Goal: Information Seeking & Learning: Learn about a topic

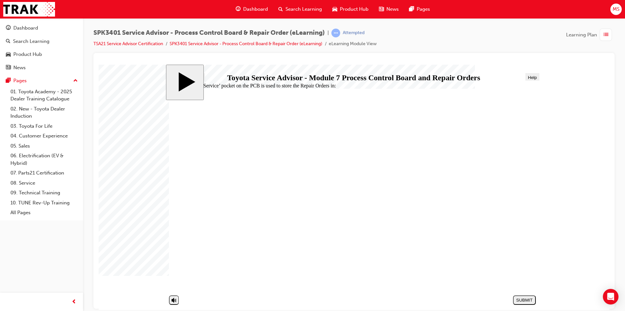
drag, startPoint x: 267, startPoint y: 176, endPoint x: 288, endPoint y: 175, distance: 21.8
radio input "true"
click at [515, 300] on div "SUBMIT" at bounding box center [524, 300] width 18 height 5
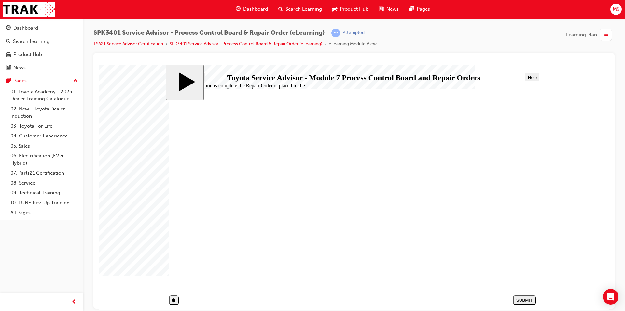
radio input "true"
click at [522, 297] on button "SUBMIT" at bounding box center [524, 299] width 23 height 9
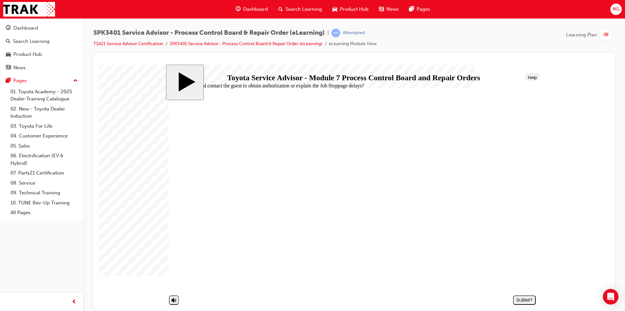
radio input "true"
click at [519, 299] on div "SUBMIT" at bounding box center [524, 300] width 18 height 5
radio input "true"
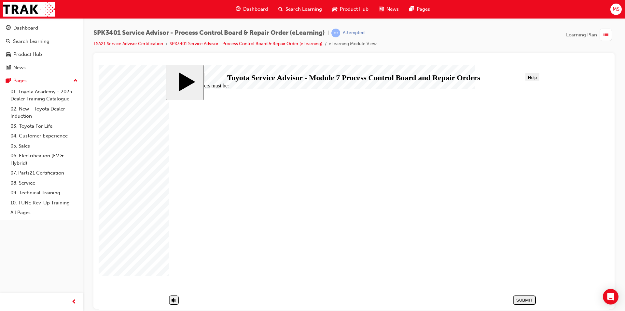
click at [523, 299] on div "SUBMIT" at bounding box center [524, 300] width 18 height 5
radio input "true"
click at [517, 299] on div "SUBMIT" at bounding box center [524, 300] width 18 height 5
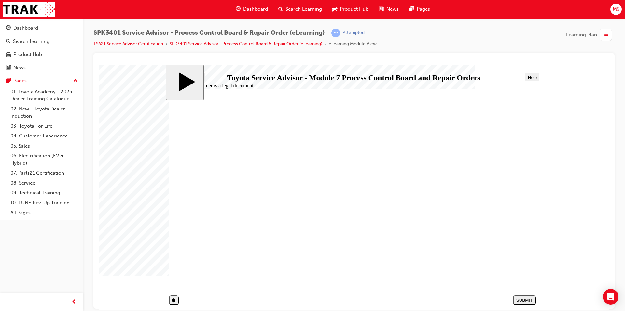
radio input "true"
click at [531, 300] on div "SUBMIT" at bounding box center [524, 300] width 18 height 5
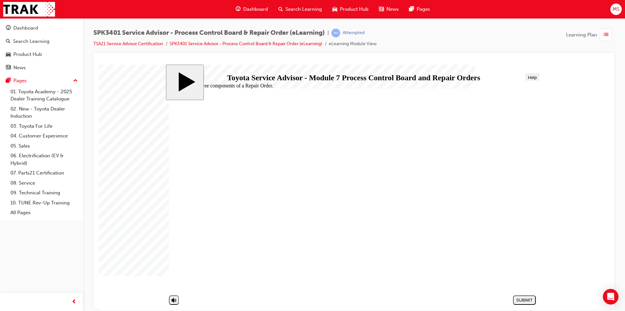
click at [293, 4] on div "Search Learning" at bounding box center [300, 9] width 54 height 13
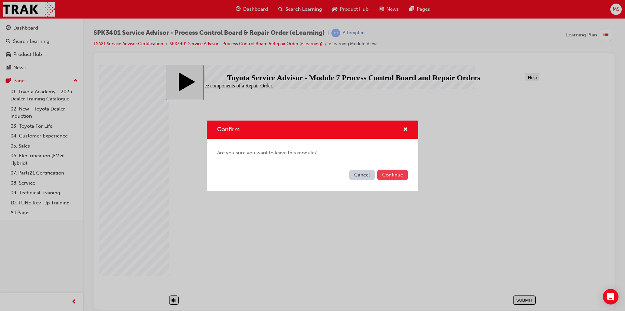
click at [390, 175] on button "Continue" at bounding box center [392, 175] width 31 height 11
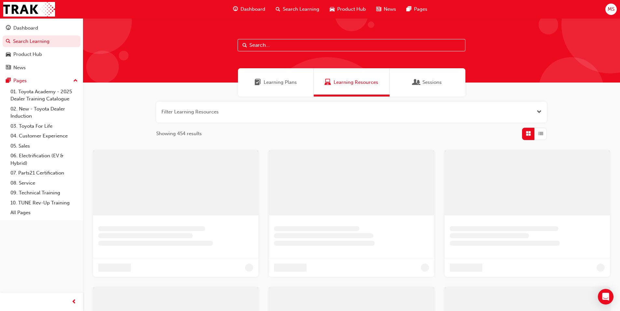
click at [294, 76] on div "Learning Plans" at bounding box center [276, 82] width 76 height 28
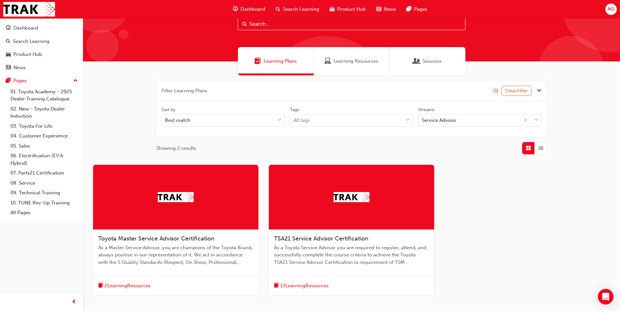
scroll to position [33, 0]
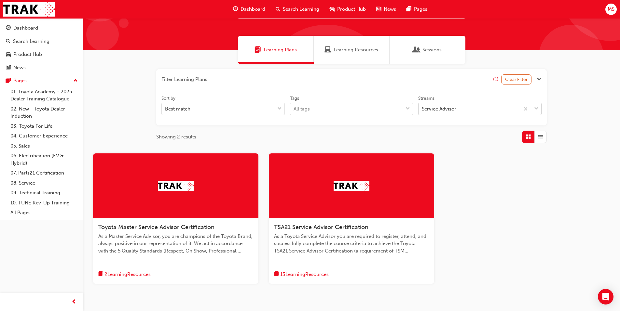
click at [427, 111] on div "Service Advisor" at bounding box center [439, 108] width 34 height 7
click at [422, 111] on input "Streams Service Advisor" at bounding box center [422, 109] width 1 height 6
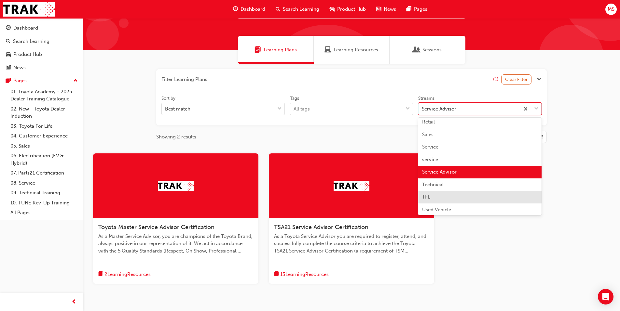
scroll to position [193, 0]
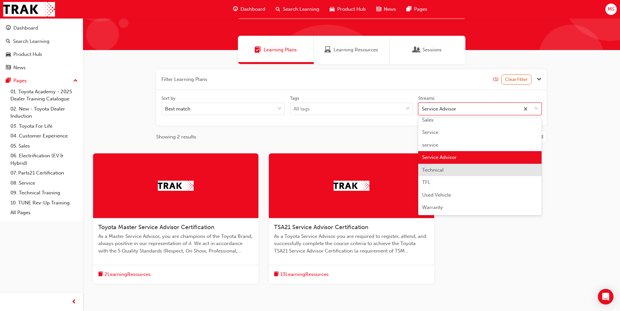
click at [432, 169] on span "Technical" at bounding box center [432, 170] width 21 height 6
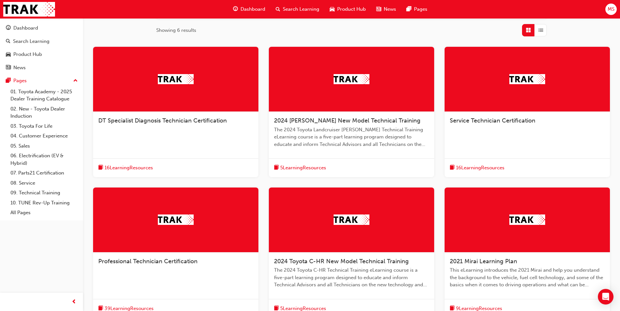
scroll to position [111, 0]
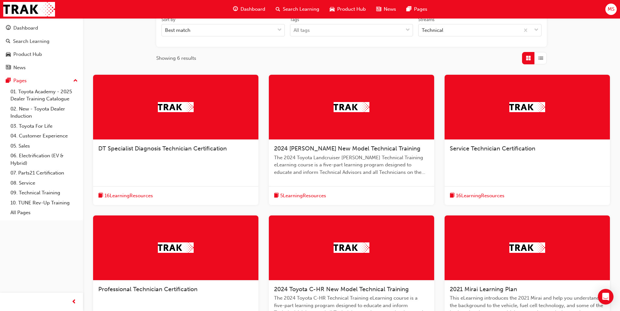
click at [183, 149] on span "DT Specialist Diagnosis Technician Certification" at bounding box center [162, 148] width 129 height 7
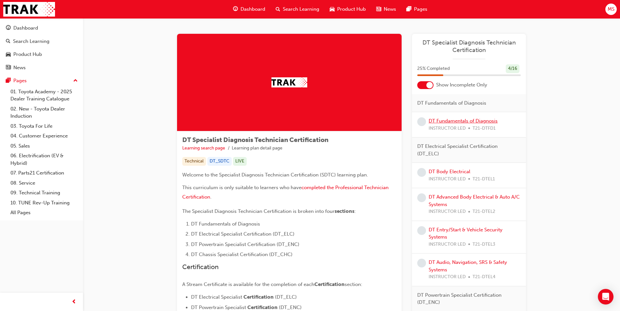
click at [439, 120] on link "DT Fundamentals of Diagnosis" at bounding box center [463, 121] width 69 height 6
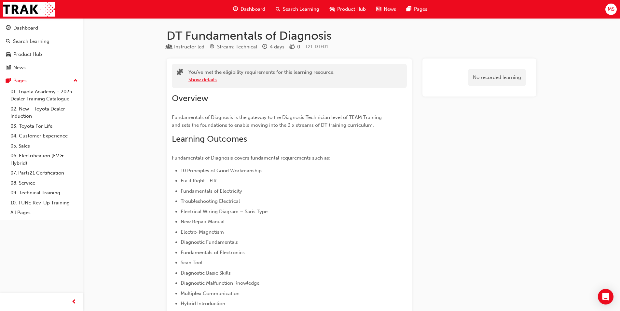
click at [198, 79] on button "Show details" at bounding box center [202, 79] width 28 height 7
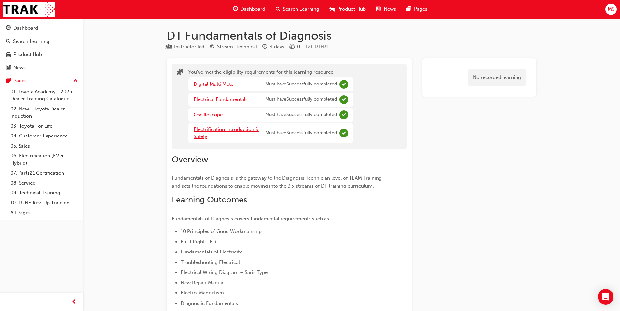
click at [220, 129] on link "Electrification Introduction & Safety" at bounding box center [226, 133] width 65 height 13
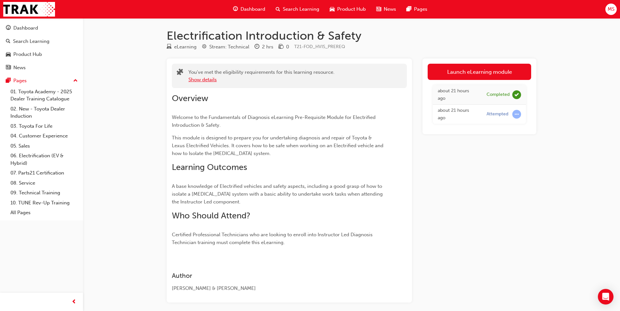
click at [197, 79] on button "Show details" at bounding box center [202, 79] width 28 height 7
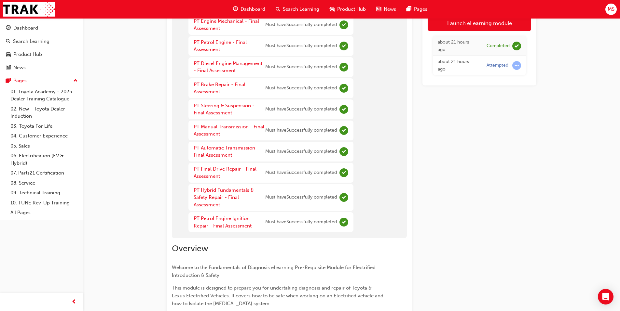
scroll to position [130, 0]
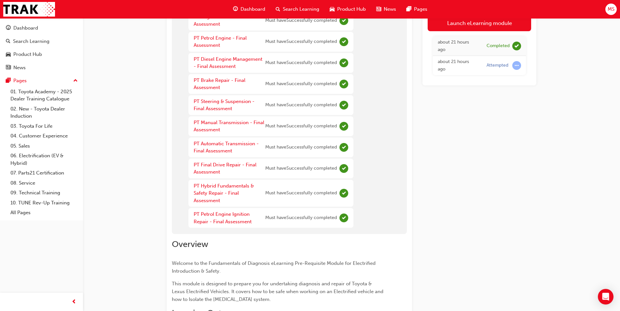
click at [406, 115] on div "You've met the eligibility requirements for this learning resource. PT Fundamen…" at bounding box center [289, 84] width 235 height 301
click at [289, 7] on span "Search Learning" at bounding box center [301, 9] width 36 height 7
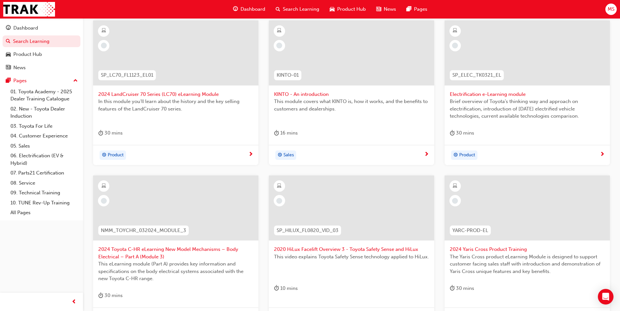
click at [186, 72] on div at bounding box center [175, 53] width 165 height 65
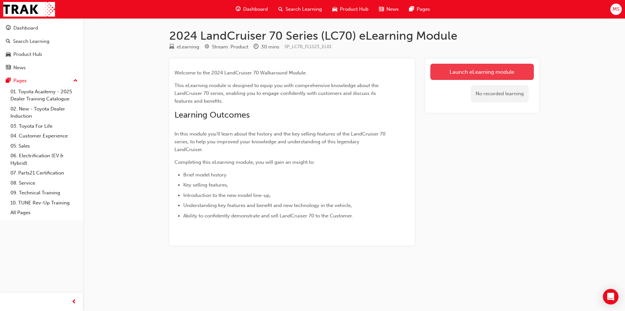
click at [454, 73] on link "Launch eLearning module" at bounding box center [481, 72] width 103 height 16
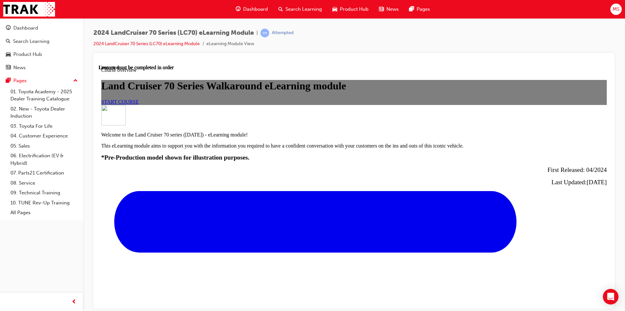
click at [139, 104] on link "START COURSE" at bounding box center [119, 102] width 37 height 6
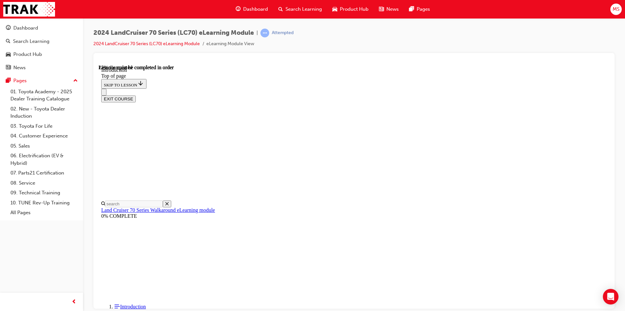
scroll to position [307, 0]
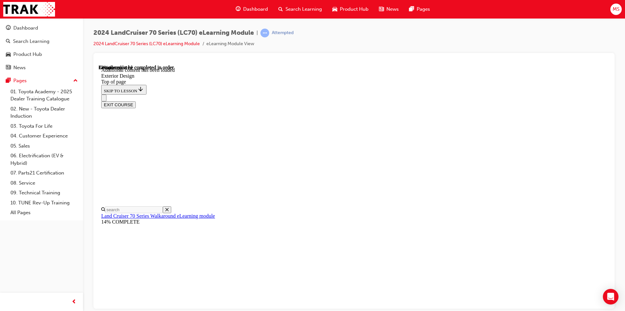
scroll to position [476, 0]
